Goal: Information Seeking & Learning: Learn about a topic

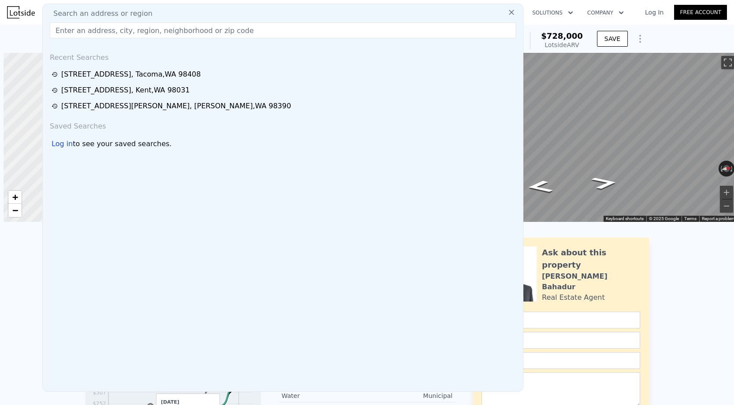
scroll to position [0, 4]
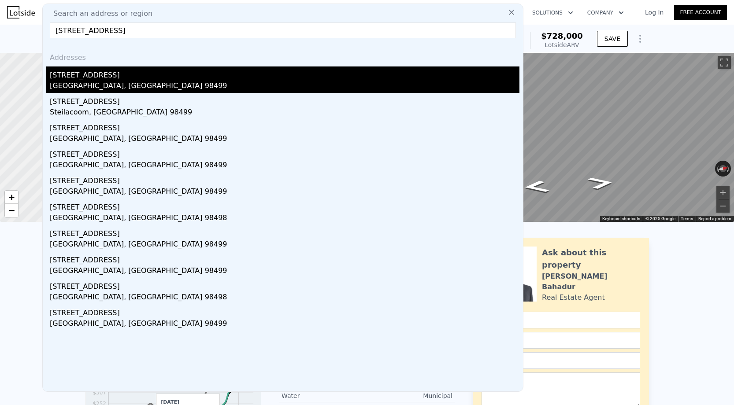
type input "[STREET_ADDRESS]"
click at [127, 79] on div "[STREET_ADDRESS]" at bounding box center [285, 74] width 470 height 14
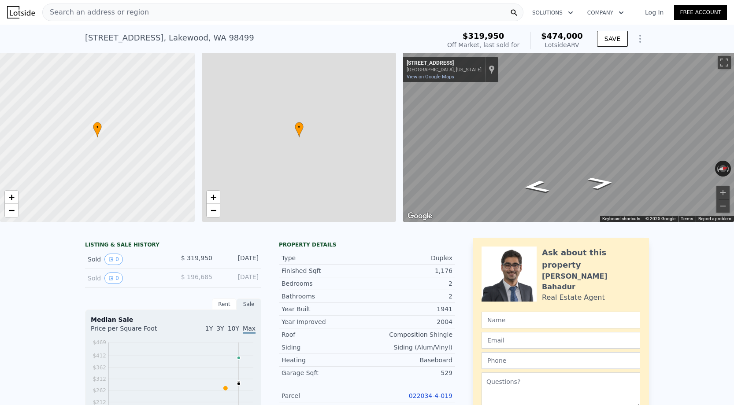
type input "$ 474,000"
type input "3"
type input "0"
type input "2"
type input "1008"
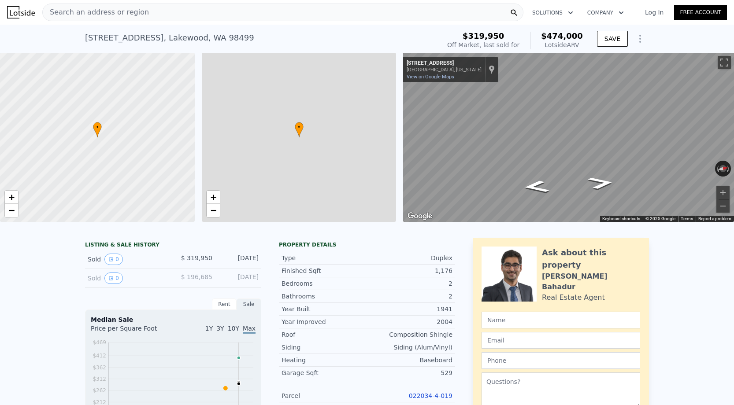
type input "1604"
type input "1332"
type input "13939"
type input "$ 99,133"
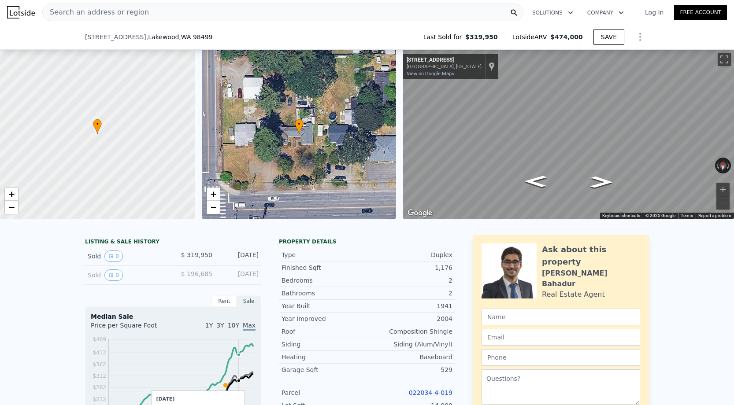
scroll to position [287, 0]
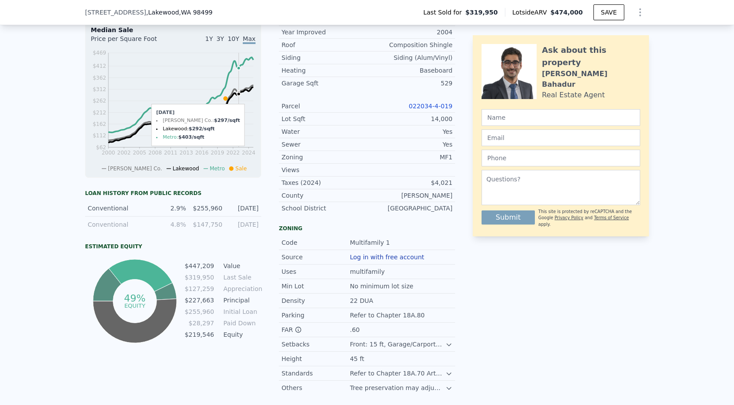
click at [416, 102] on div "022034-4-019" at bounding box center [409, 106] width 85 height 9
click at [417, 113] on div "Lot Sqft 14,000" at bounding box center [367, 119] width 176 height 13
click at [417, 106] on link "022034-4-019" at bounding box center [431, 106] width 44 height 7
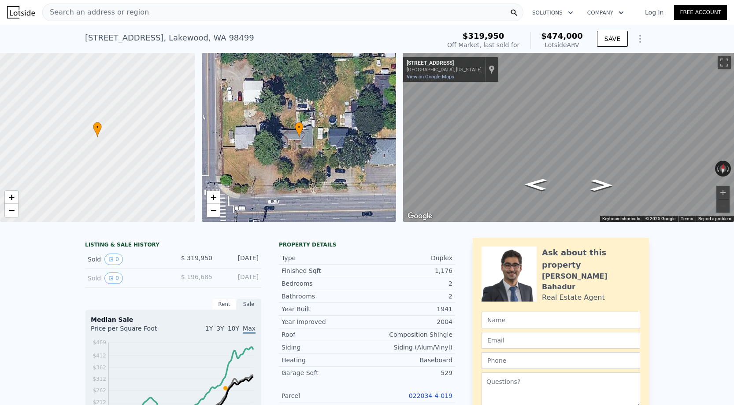
scroll to position [0, 0]
click at [127, 37] on div "[STREET_ADDRESS]" at bounding box center [169, 38] width 169 height 12
copy div "[STREET_ADDRESS] Sold [DATE] for $319,950 (~ARV $474k )"
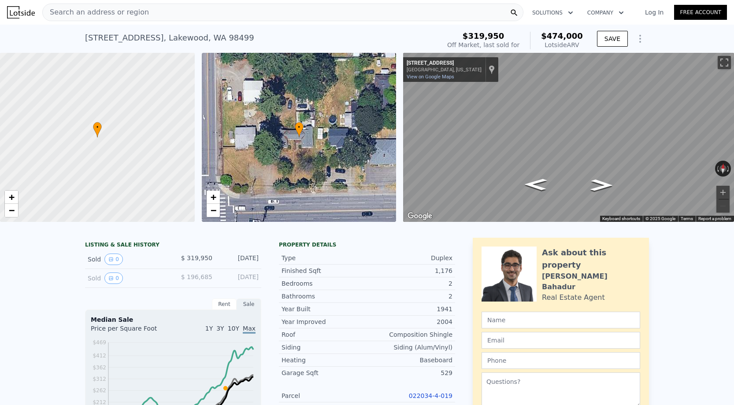
click at [133, 24] on nav "Search an address or region Solutions Company Open main menu Log In Free Account" at bounding box center [367, 12] width 734 height 25
click at [131, 17] on span "Search an address or region" at bounding box center [96, 12] width 106 height 11
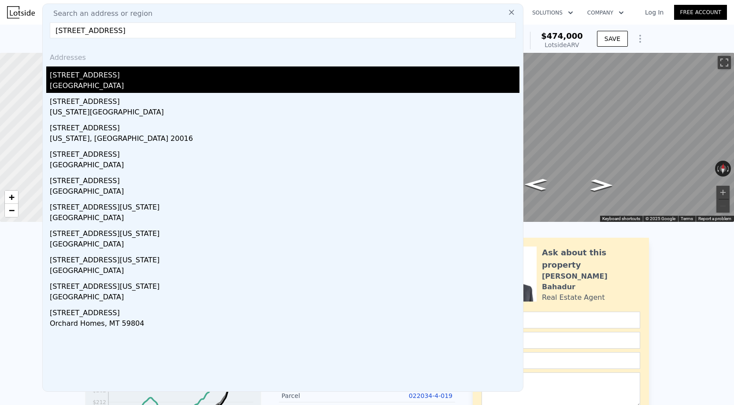
type input "[STREET_ADDRESS]"
click at [129, 72] on div "[STREET_ADDRESS]" at bounding box center [285, 74] width 470 height 14
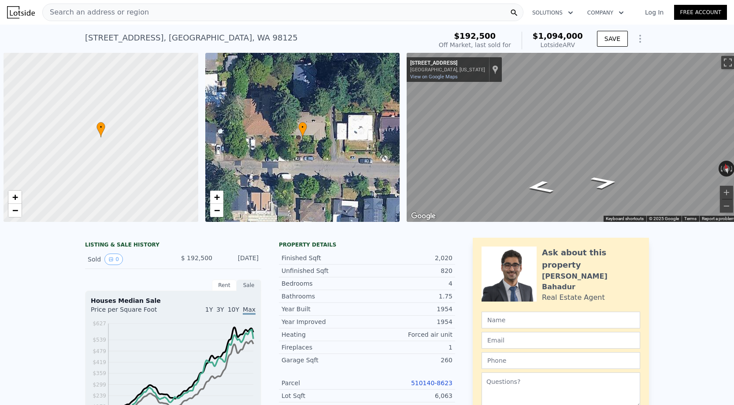
click at [167, 12] on div "Search an address or region" at bounding box center [282, 13] width 481 height 18
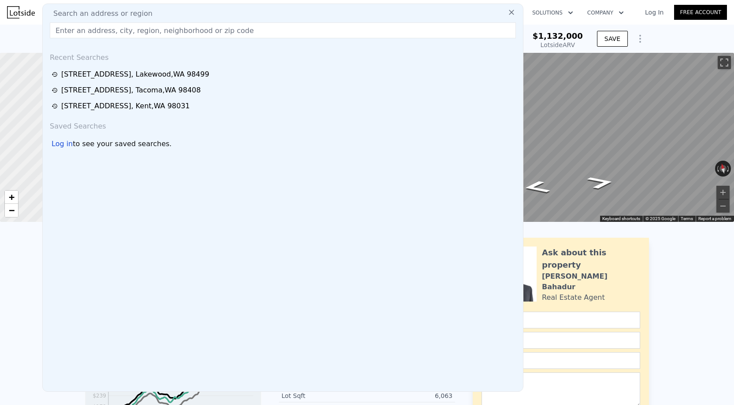
checkbox input "true"
type input "$ 1,132,000"
type input "$ 835,537"
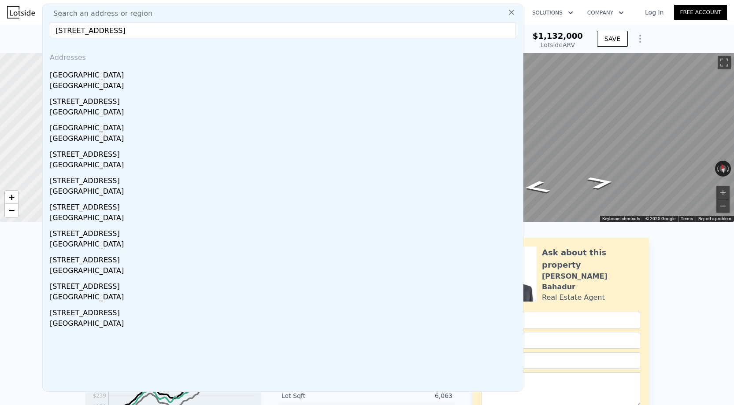
drag, startPoint x: 125, startPoint y: 32, endPoint x: 240, endPoint y: 33, distance: 115.0
click at [240, 33] on input "240 S Cambrian Ave, Bremerton, WA 98312" at bounding box center [283, 30] width 466 height 16
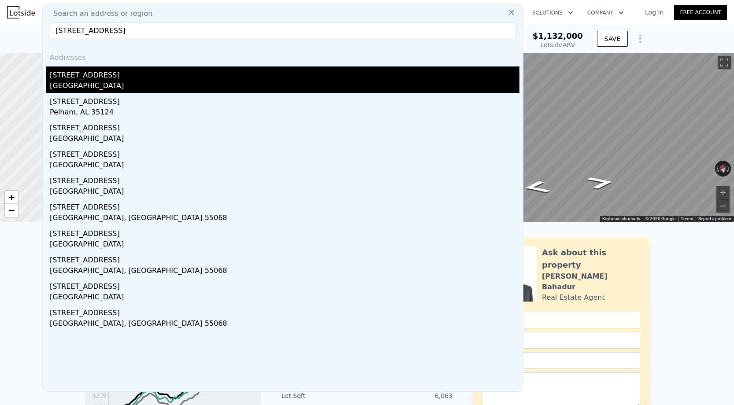
type input "[STREET_ADDRESS]"
click at [212, 71] on div "[STREET_ADDRESS]" at bounding box center [285, 74] width 470 height 14
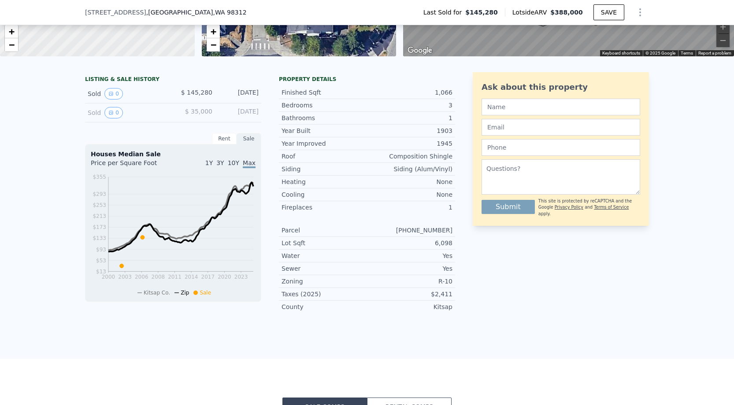
scroll to position [304, 0]
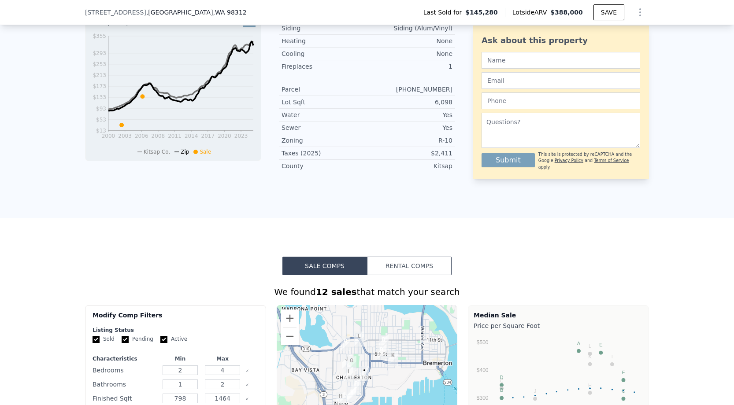
click at [403, 89] on div "3732-010-016-0000" at bounding box center [409, 89] width 85 height 9
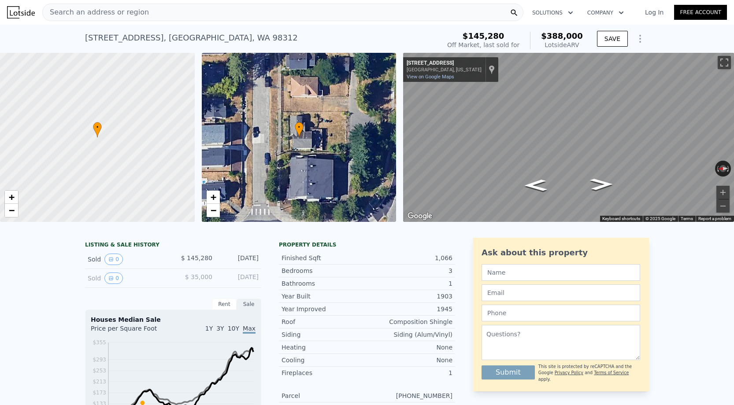
scroll to position [-1, 0]
click at [148, 21] on div "Search an address or region" at bounding box center [282, 13] width 481 height 18
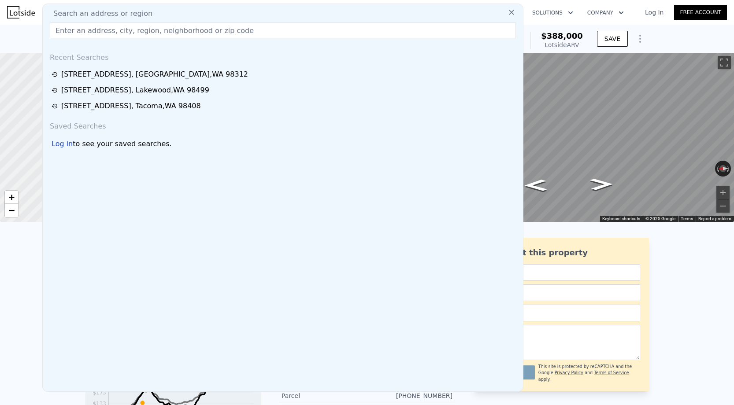
click at [148, 17] on div "Search an address or region" at bounding box center [282, 13] width 473 height 11
paste input "[STREET_ADDRESS]"
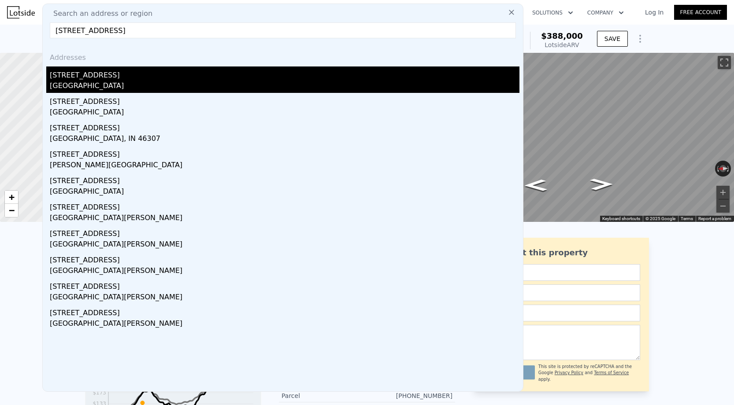
type input "[STREET_ADDRESS]"
click at [119, 73] on div "[STREET_ADDRESS]" at bounding box center [285, 74] width 470 height 14
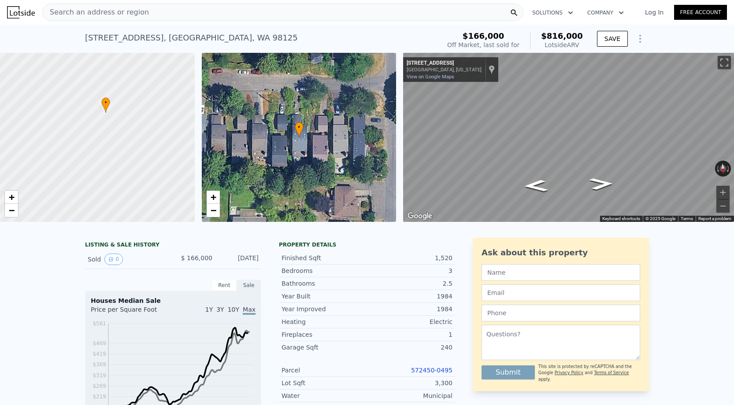
drag, startPoint x: 132, startPoint y: 187, endPoint x: 139, endPoint y: 176, distance: 12.5
click at [139, 176] on div at bounding box center [98, 137] width 234 height 203
drag, startPoint x: 152, startPoint y: 118, endPoint x: 137, endPoint y: 122, distance: 15.7
click at [137, 123] on div at bounding box center [98, 137] width 234 height 203
click at [10, 211] on span "−" at bounding box center [12, 210] width 6 height 11
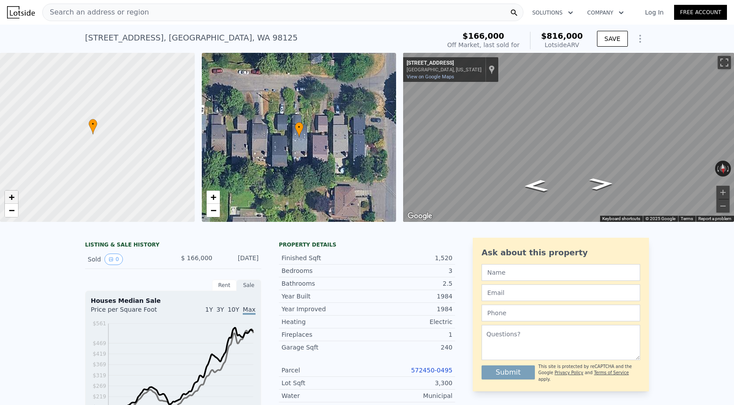
click at [11, 199] on span "+" at bounding box center [12, 197] width 6 height 11
click at [11, 198] on span "+" at bounding box center [12, 197] width 6 height 11
drag, startPoint x: 93, startPoint y: 145, endPoint x: 111, endPoint y: 132, distance: 21.9
click at [111, 132] on div at bounding box center [98, 138] width 234 height 203
click at [142, 16] on div "Search an address or region" at bounding box center [282, 13] width 481 height 18
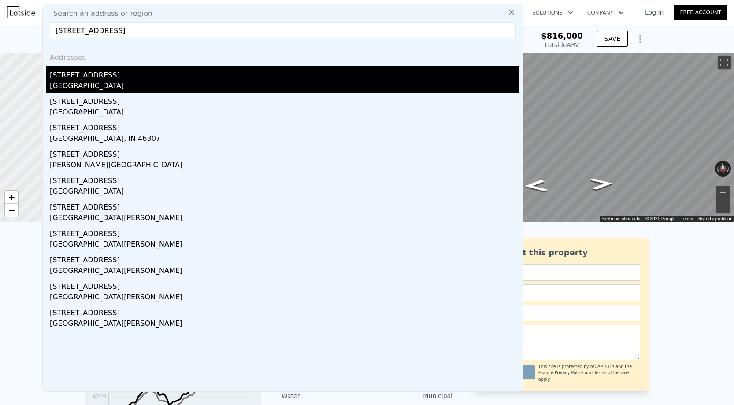
type input "[STREET_ADDRESS]"
click at [89, 79] on div "[STREET_ADDRESS]" at bounding box center [285, 74] width 470 height 14
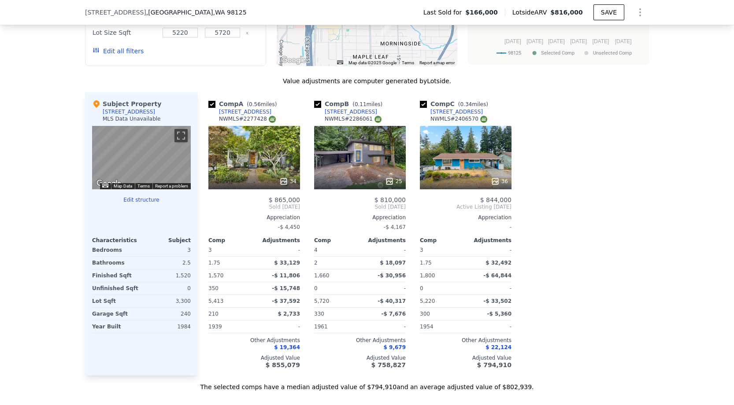
scroll to position [912, 0]
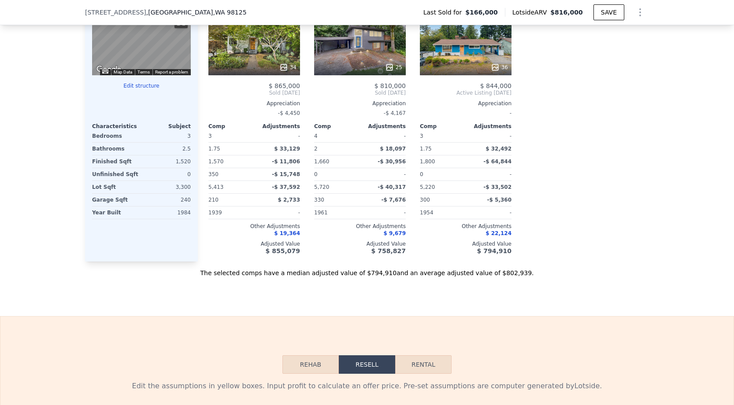
click at [461, 51] on div "36" at bounding box center [466, 43] width 92 height 63
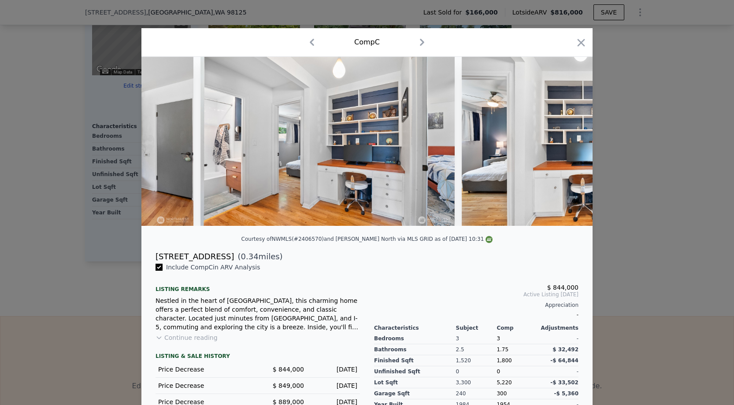
scroll to position [0, 733]
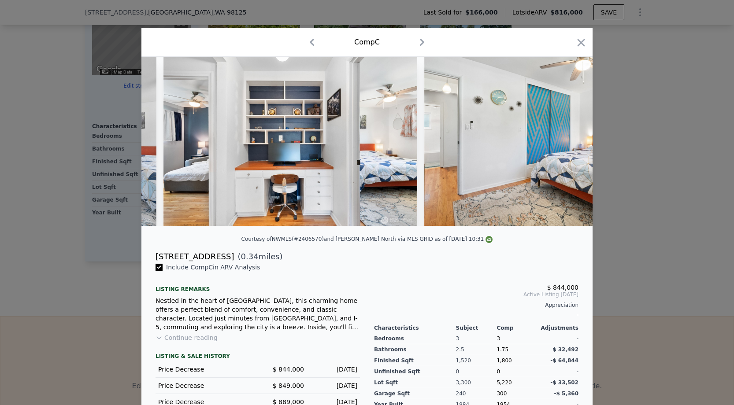
click at [588, 41] on div "Comp C" at bounding box center [366, 42] width 451 height 29
click at [584, 42] on icon "button" at bounding box center [581, 43] width 12 height 12
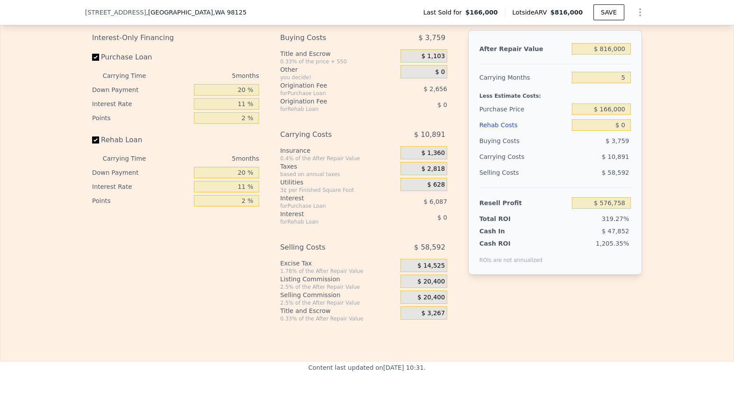
scroll to position [1294, 0]
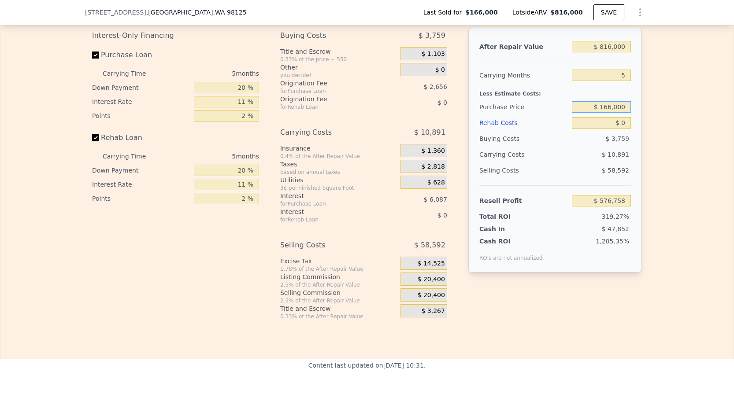
click at [607, 111] on input "$ 166,000" at bounding box center [601, 106] width 59 height 11
type input "$ 415,000"
type input "$ 313,815"
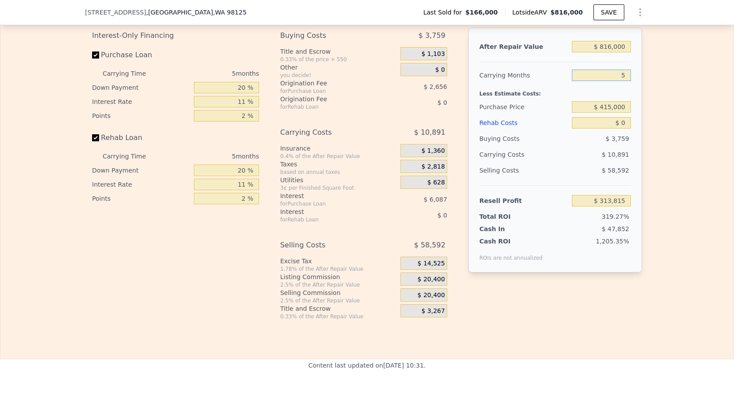
click at [627, 74] on input "5" at bounding box center [601, 75] width 59 height 11
type input "3"
type input "$ 321,823"
type input "3"
click at [629, 127] on input "$ 0" at bounding box center [601, 122] width 59 height 11
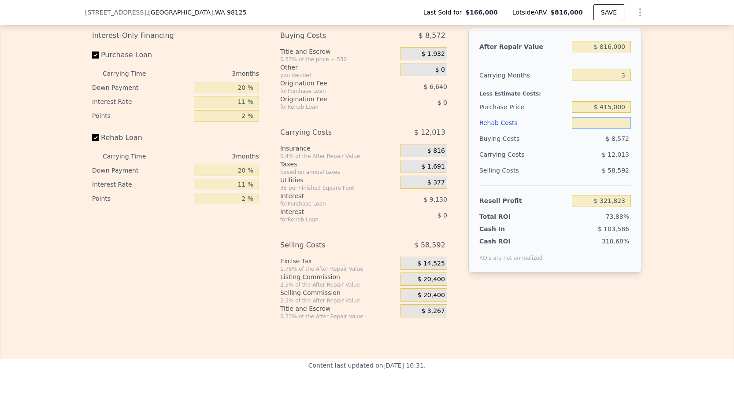
type input "$ 8"
type input "$ 321,815"
type input "$ 80"
type input "$ 321,739"
type input "$ 800"
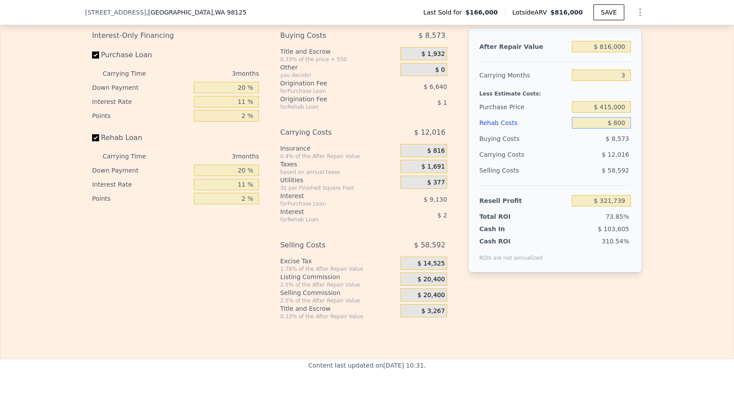
type input "$ 320,992"
type input "$ 8,000"
type input "$ 313,518"
type input "$ 80,000"
type input "$ 238,782"
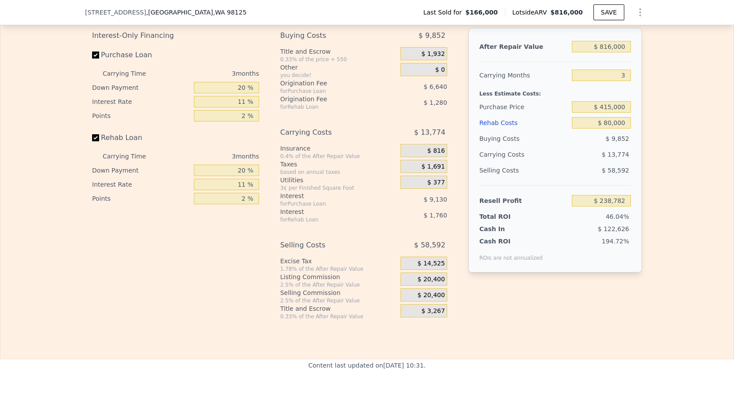
click at [673, 136] on div "Edit the assumptions in yellow boxes. Input profit to calculate an offer price.…" at bounding box center [366, 157] width 733 height 328
click at [611, 110] on input "$ 415,000" at bounding box center [601, 106] width 59 height 11
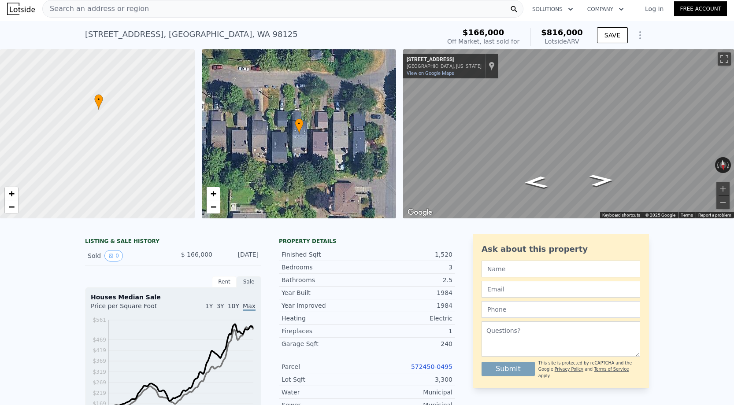
scroll to position [113, 0]
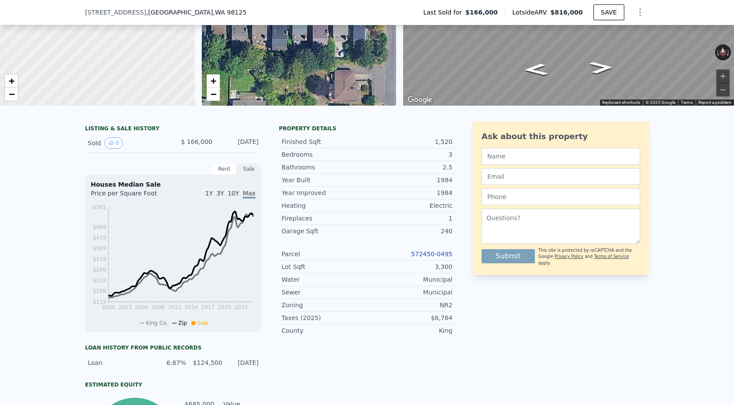
click at [423, 259] on div "Parcel 572450-0495" at bounding box center [367, 254] width 176 height 13
click at [422, 254] on link "572450-0495" at bounding box center [431, 254] width 41 height 7
type input "5"
type input "$ 0"
type input "$ 576,758"
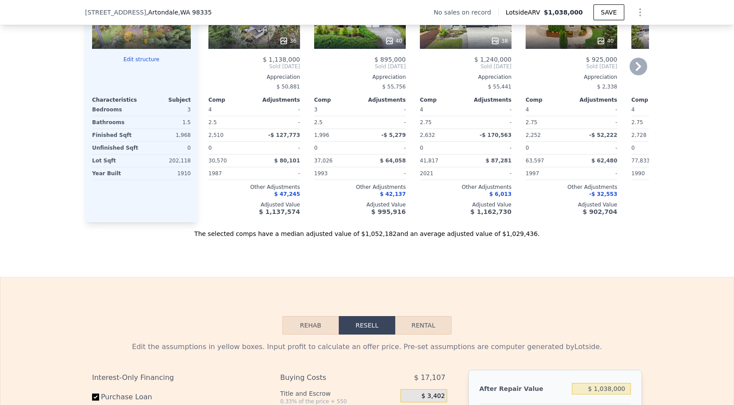
scroll to position [742, 0]
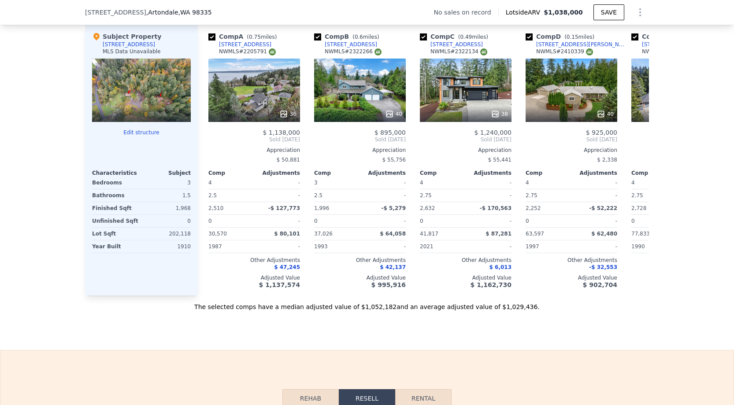
click at [130, 78] on div at bounding box center [141, 90] width 99 height 63
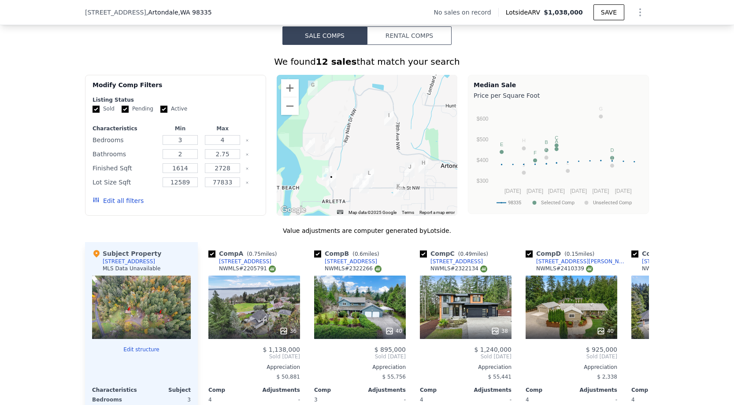
scroll to position [586, 0]
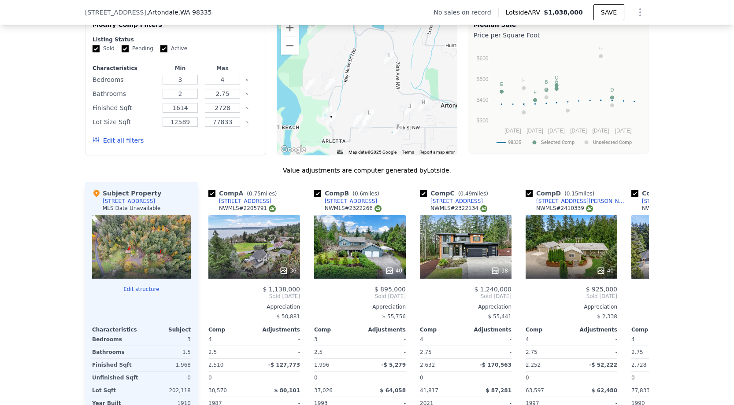
click at [114, 250] on div at bounding box center [141, 246] width 99 height 63
click at [150, 11] on span ", Artondale , WA 98335" at bounding box center [179, 12] width 66 height 9
click at [291, 46] on button "Zoom out" at bounding box center [290, 46] width 18 height 18
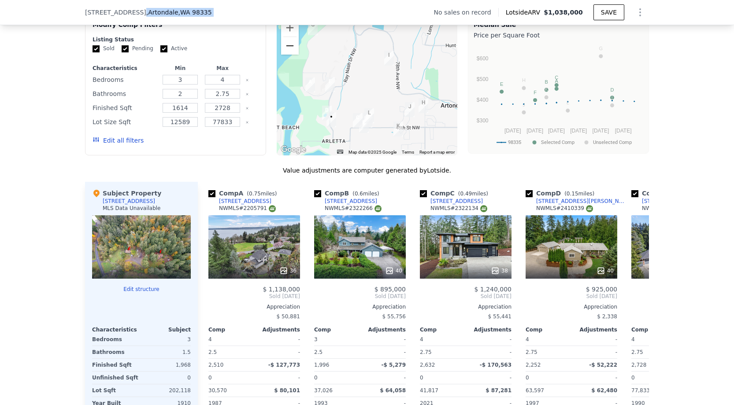
click at [291, 46] on button "Zoom out" at bounding box center [290, 46] width 18 height 18
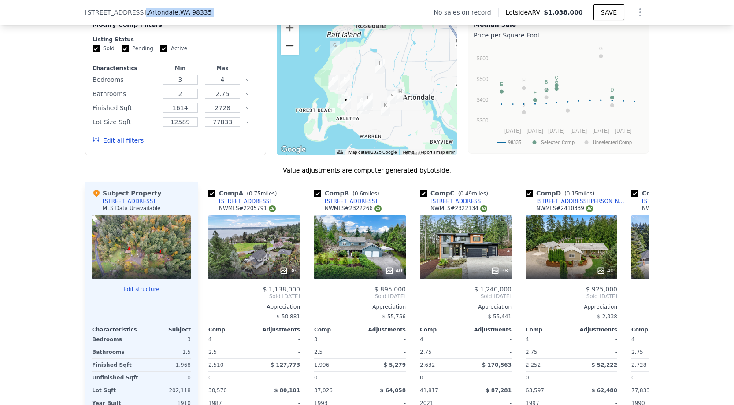
click at [291, 46] on button "Zoom out" at bounding box center [290, 46] width 18 height 18
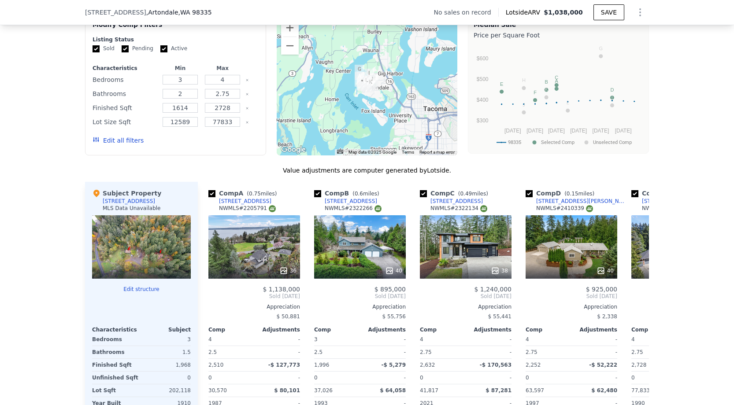
click at [147, 12] on span ", Artondale , WA 98335" at bounding box center [179, 12] width 66 height 9
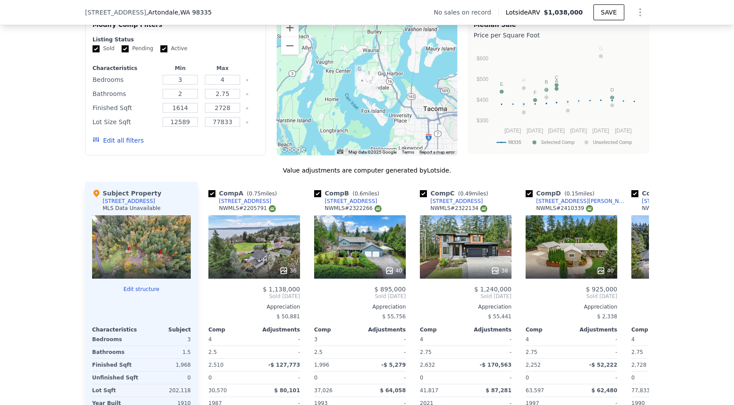
click at [147, 12] on span ", Artondale , WA 98335" at bounding box center [179, 12] width 66 height 9
drag, startPoint x: 78, startPoint y: 12, endPoint x: 223, endPoint y: 12, distance: 145.4
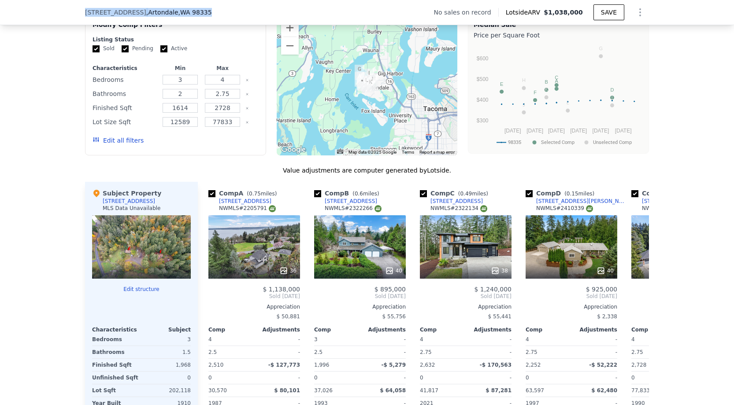
click at [227, 12] on div "9615 39th St Ct NW , Artondale , WA 98335 No sales on record Lotside ARV $1,038…" at bounding box center [367, 12] width 734 height 25
copy div "9615 39th St Ct NW , Artondale , WA 98335"
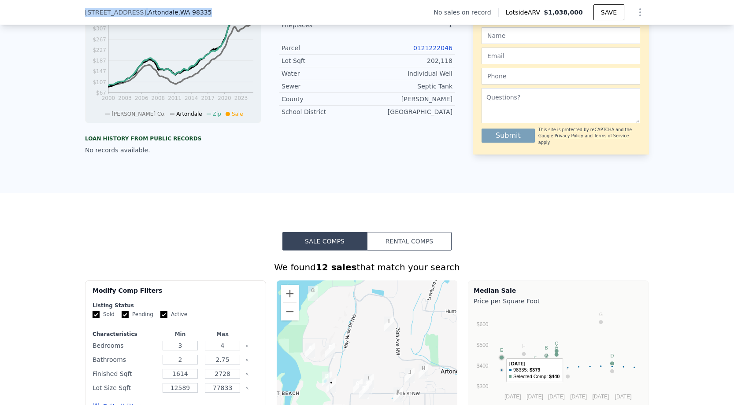
scroll to position [255, 0]
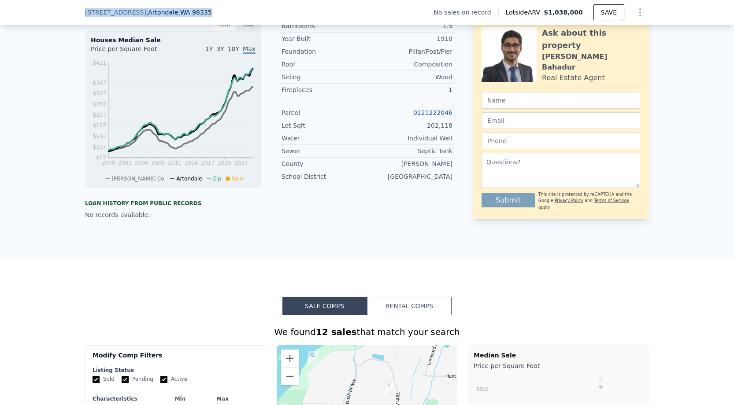
click at [429, 114] on link "0121222046" at bounding box center [432, 112] width 39 height 7
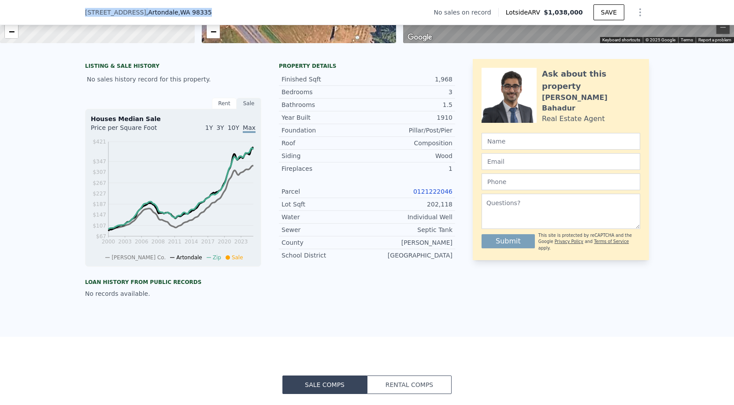
scroll to position [65, 0]
